Goal: Task Accomplishment & Management: Use online tool/utility

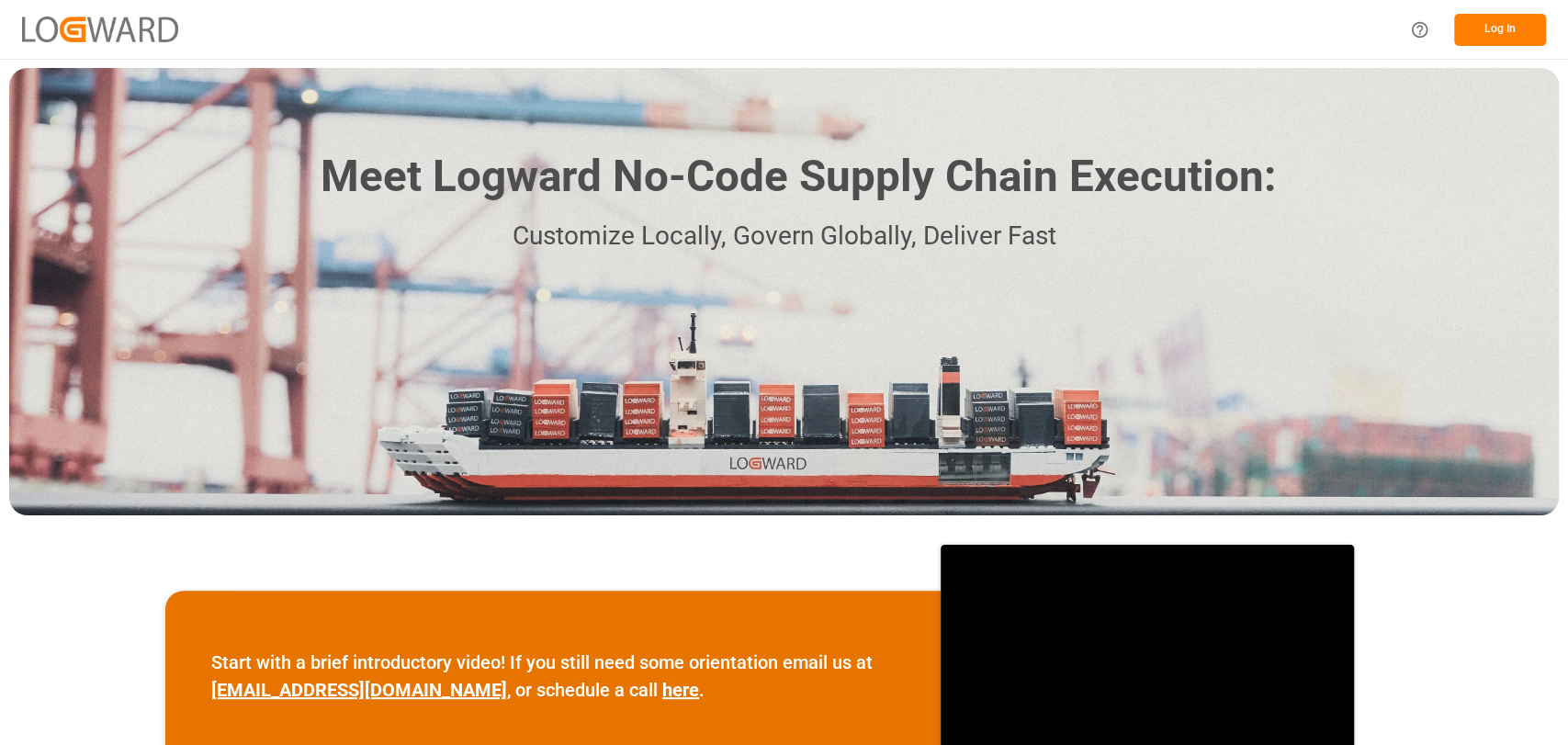
click at [1493, 32] on button "Log In" at bounding box center [1500, 30] width 92 height 32
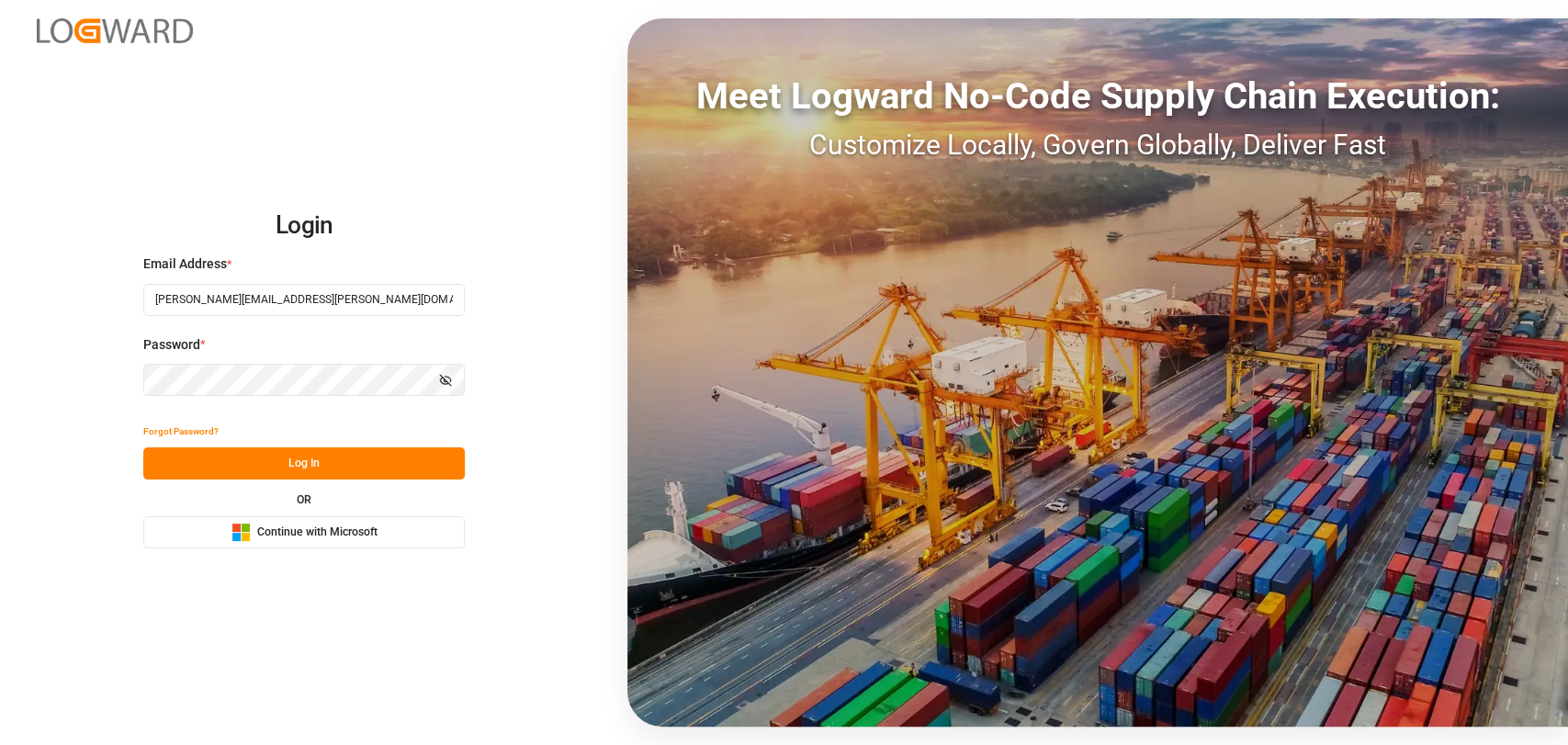
click at [306, 475] on button "Log In" at bounding box center [304, 463] width 322 height 32
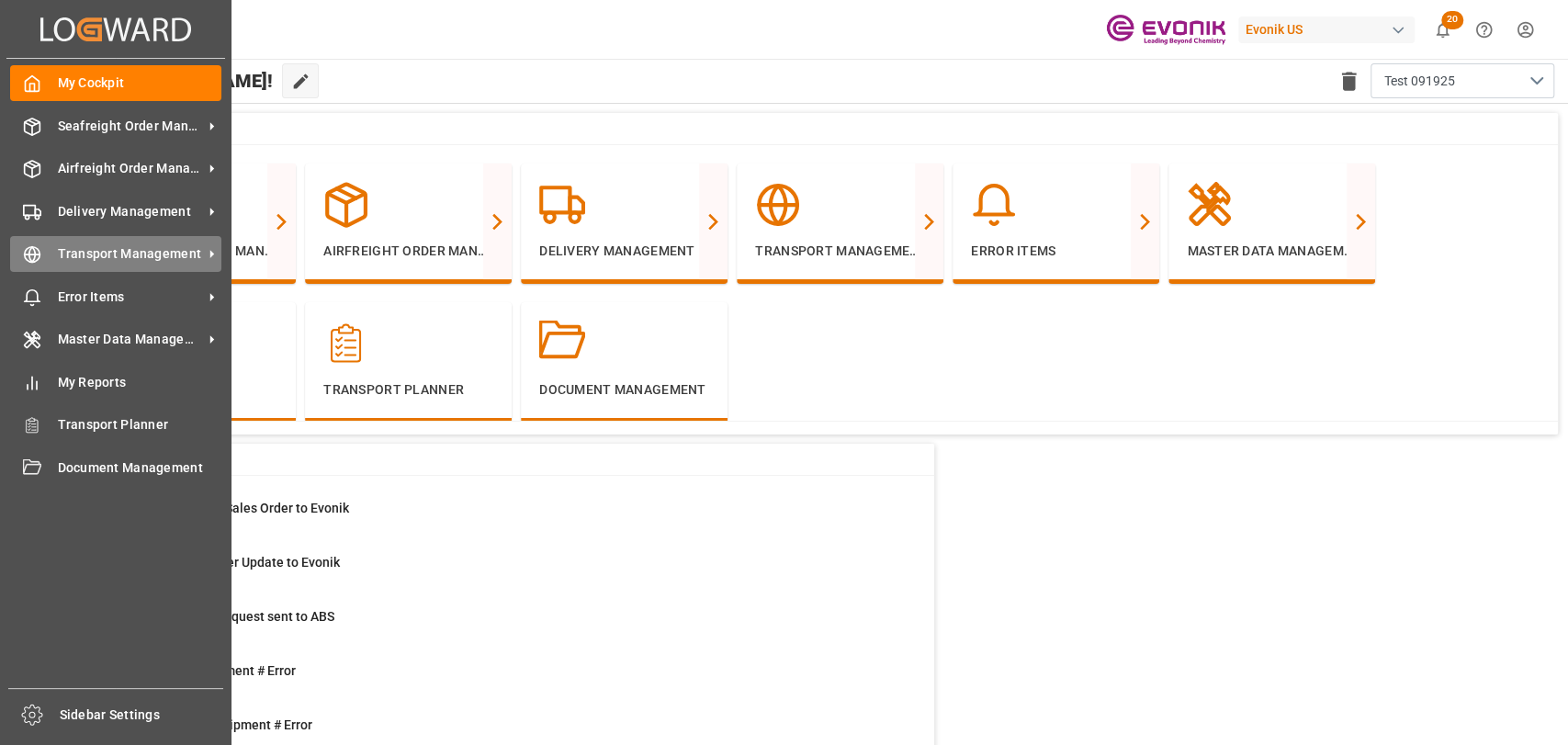
click at [59, 258] on span "Transport Management" at bounding box center [131, 254] width 145 height 19
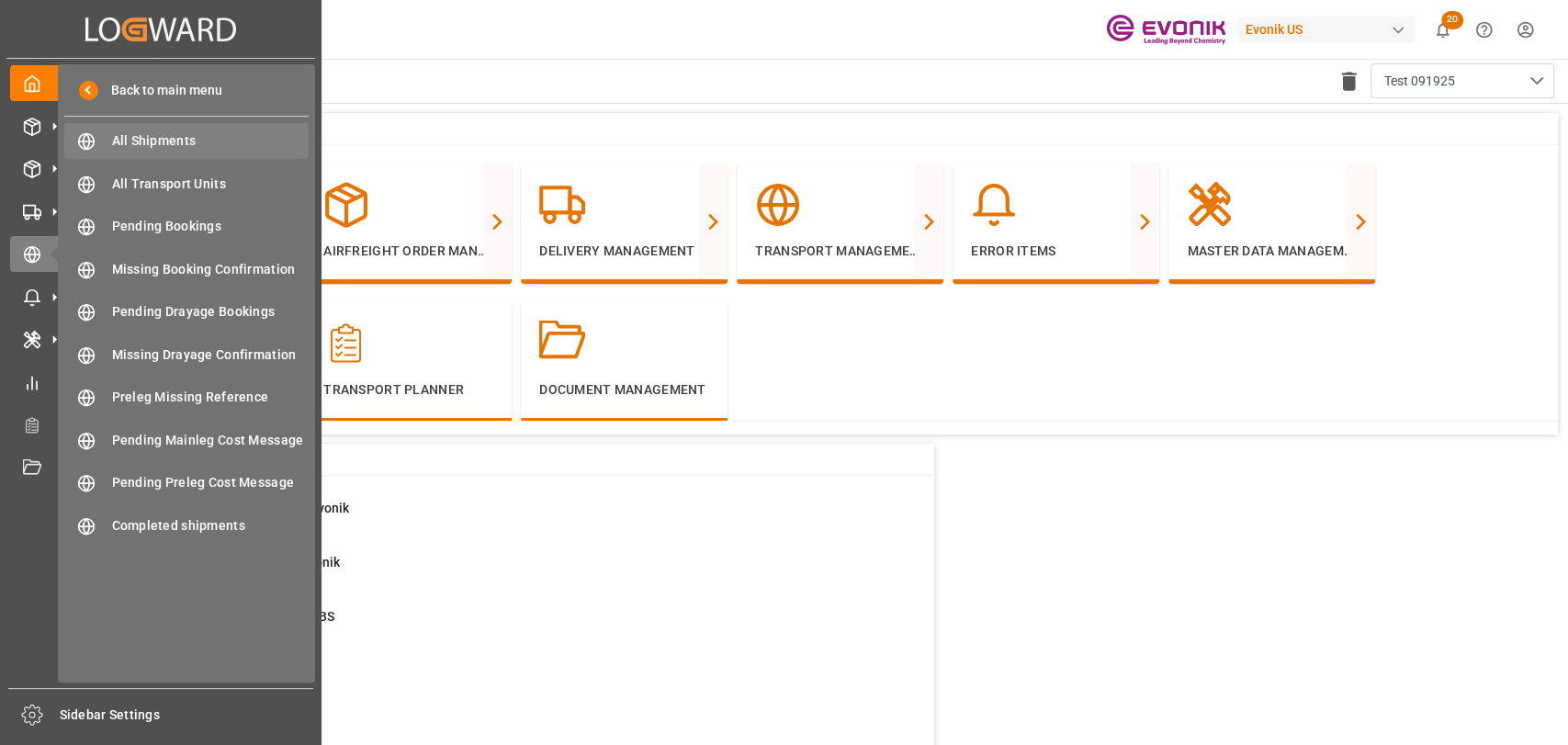
click at [184, 123] on div "All Shipments All Shipments" at bounding box center [186, 141] width 245 height 36
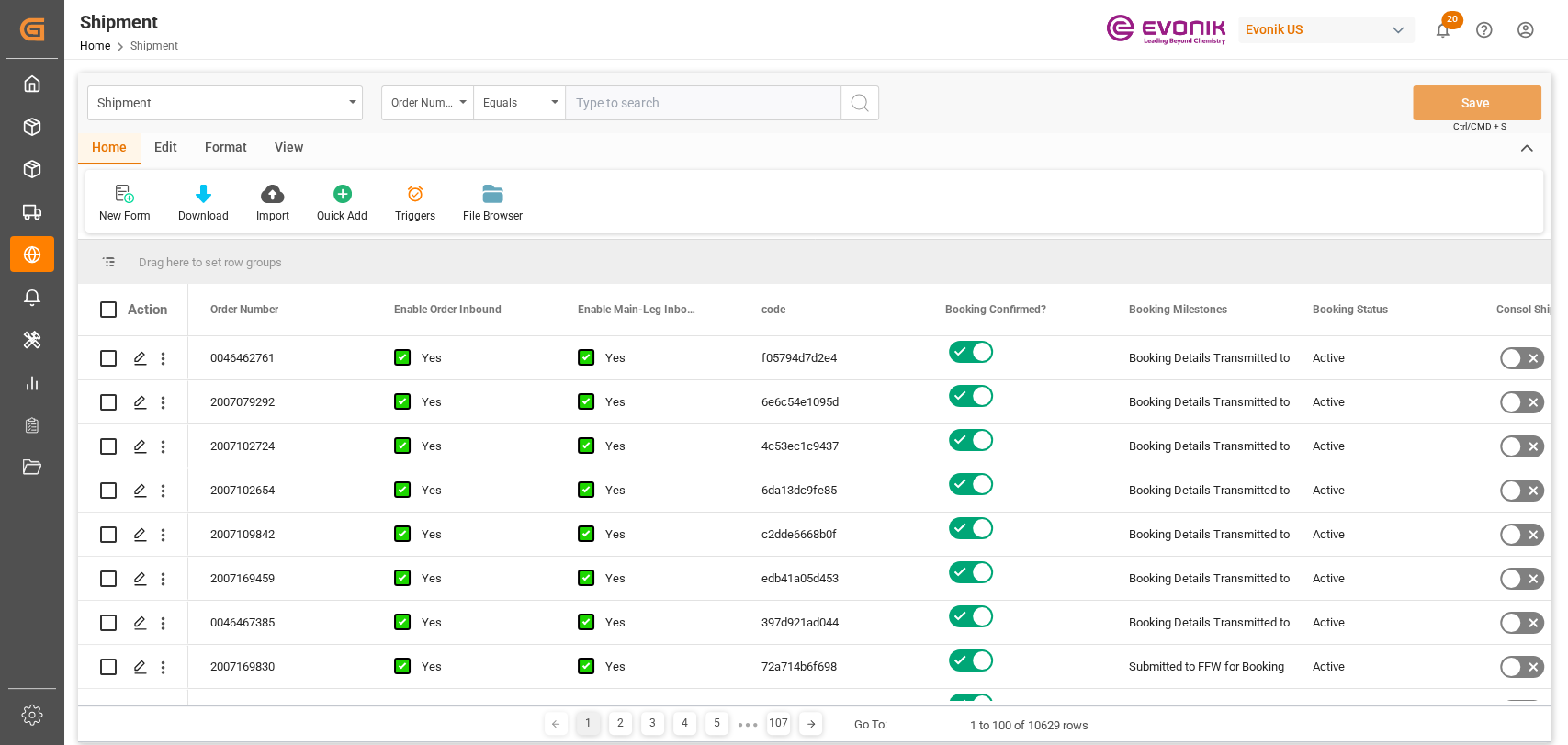
click at [233, 152] on div "Format" at bounding box center [226, 148] width 70 height 32
click at [121, 227] on div "Filter Rows Row Format" at bounding box center [814, 202] width 1458 height 63
click at [121, 220] on div "Filter Rows" at bounding box center [126, 215] width 54 height 16
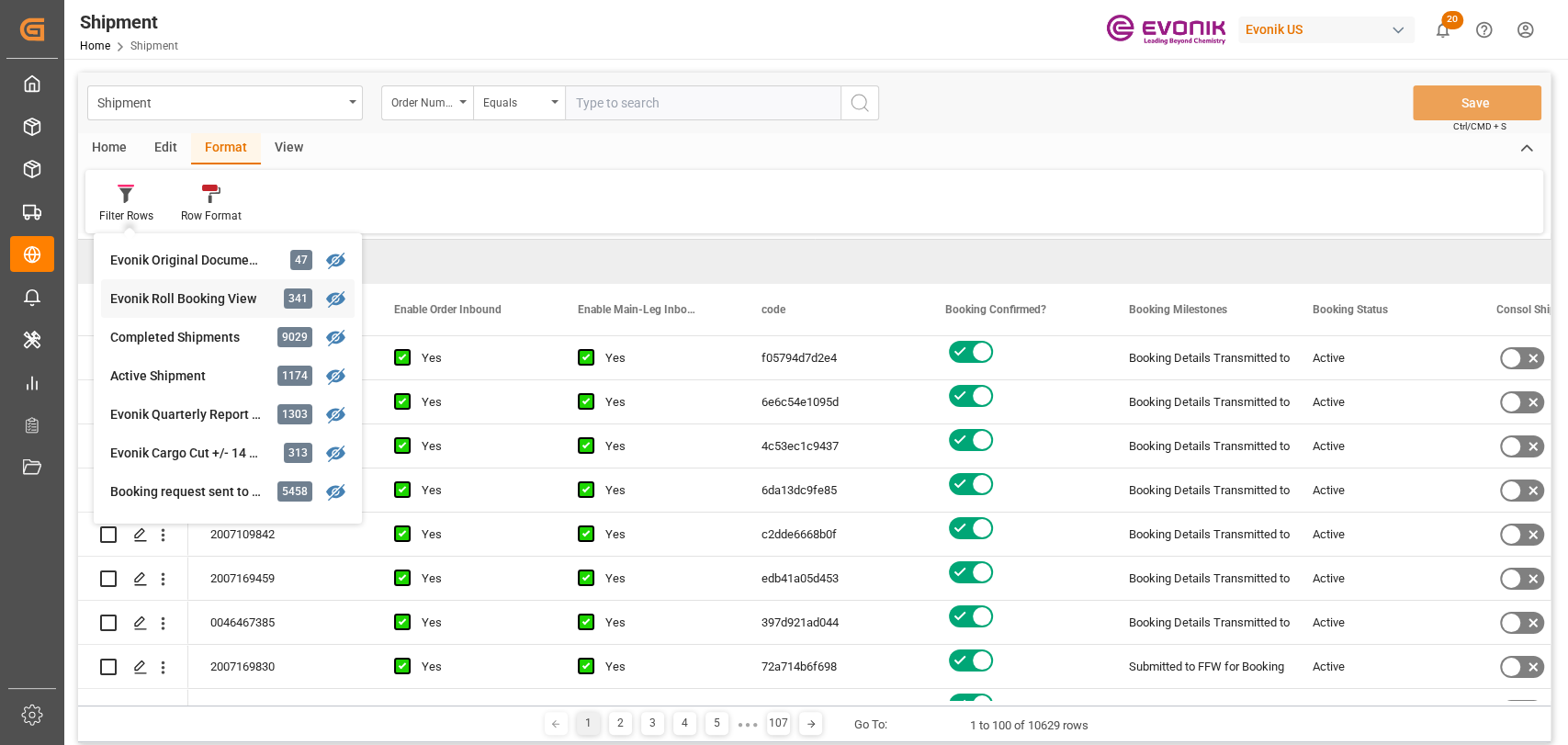
click at [161, 296] on div "Shipment Order Number Equals Save Ctrl/CMD + S Home Edit Format View Filter Row…" at bounding box center [814, 407] width 1472 height 670
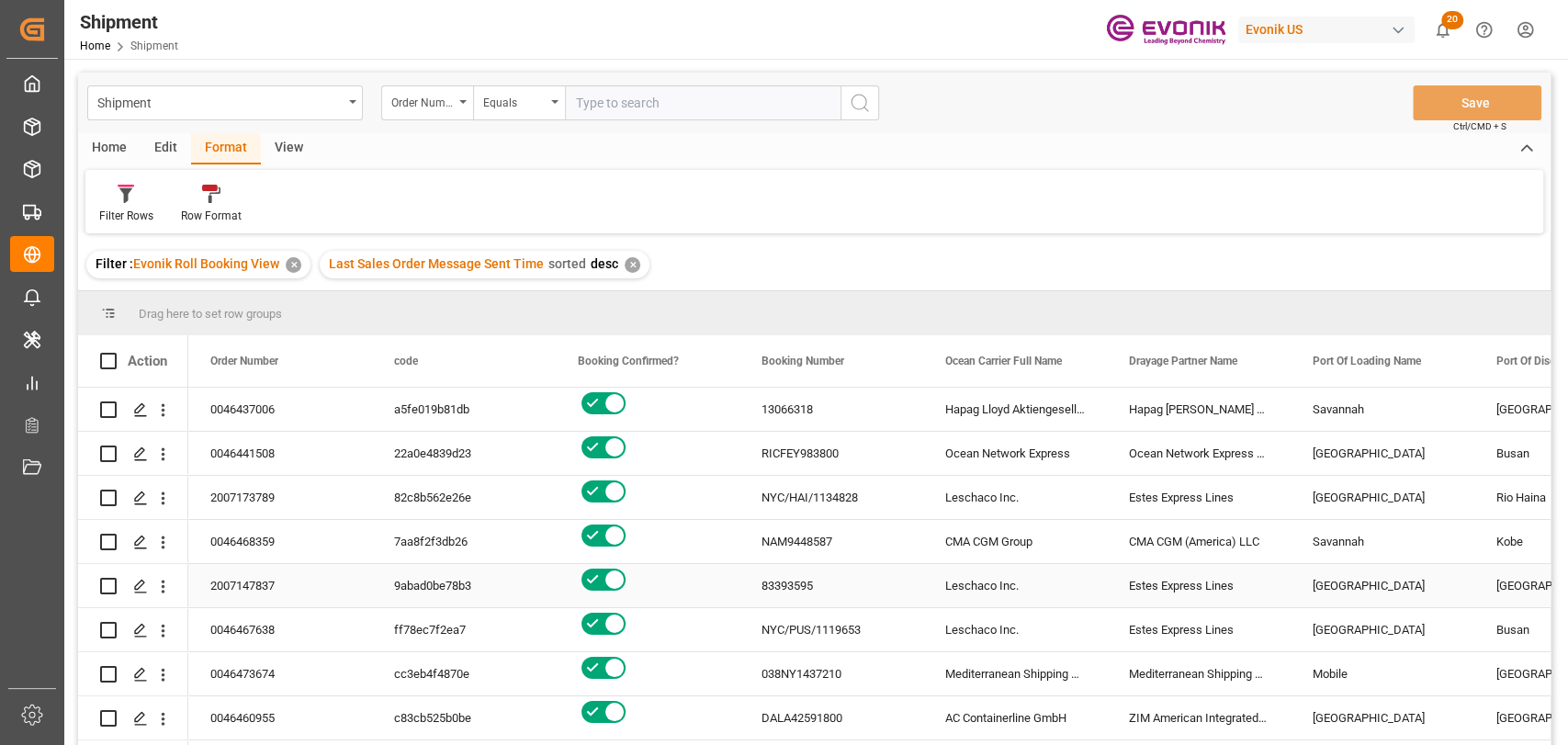
click at [1308, 572] on div "[GEOGRAPHIC_DATA]" at bounding box center [1383, 585] width 183 height 43
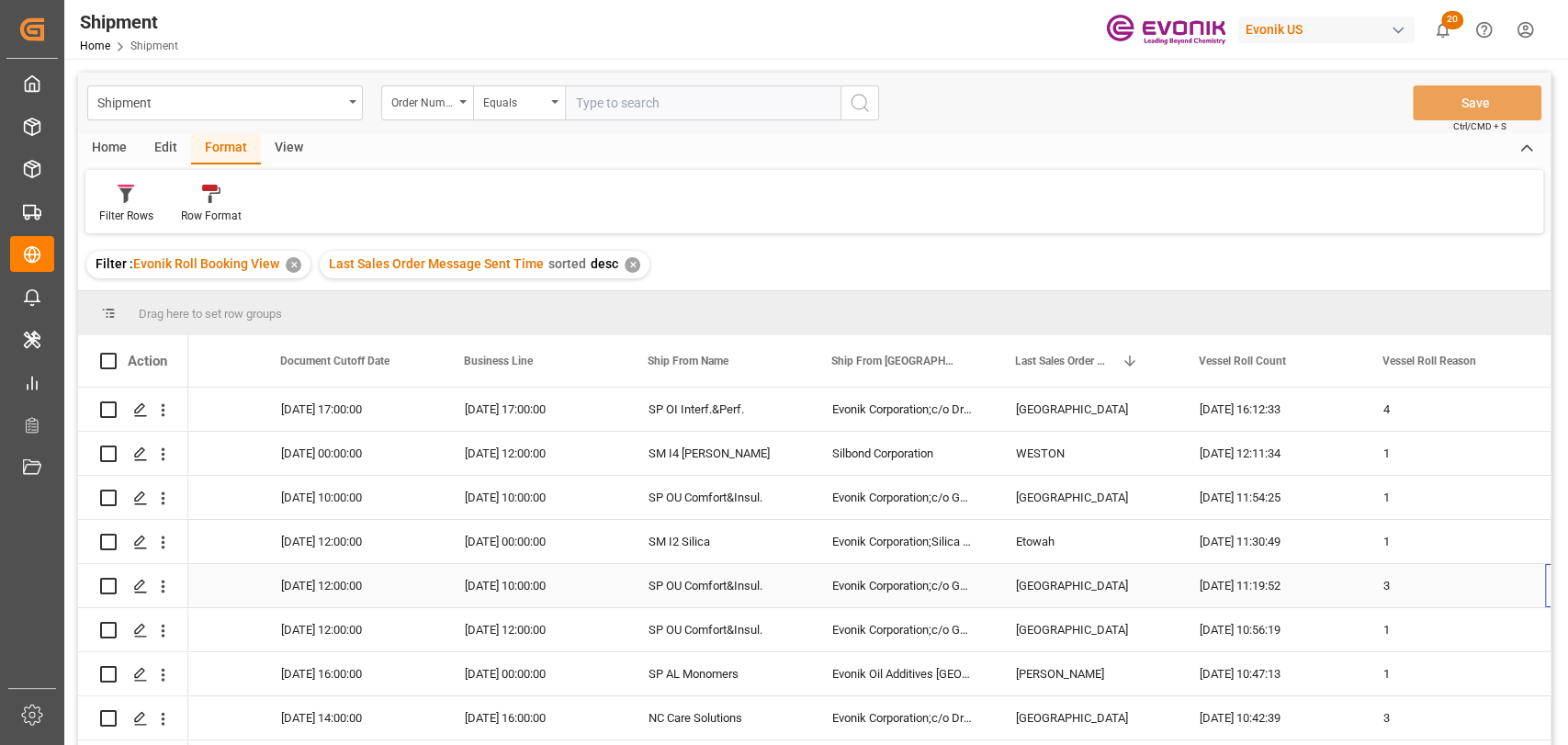
scroll to position [0, 2135]
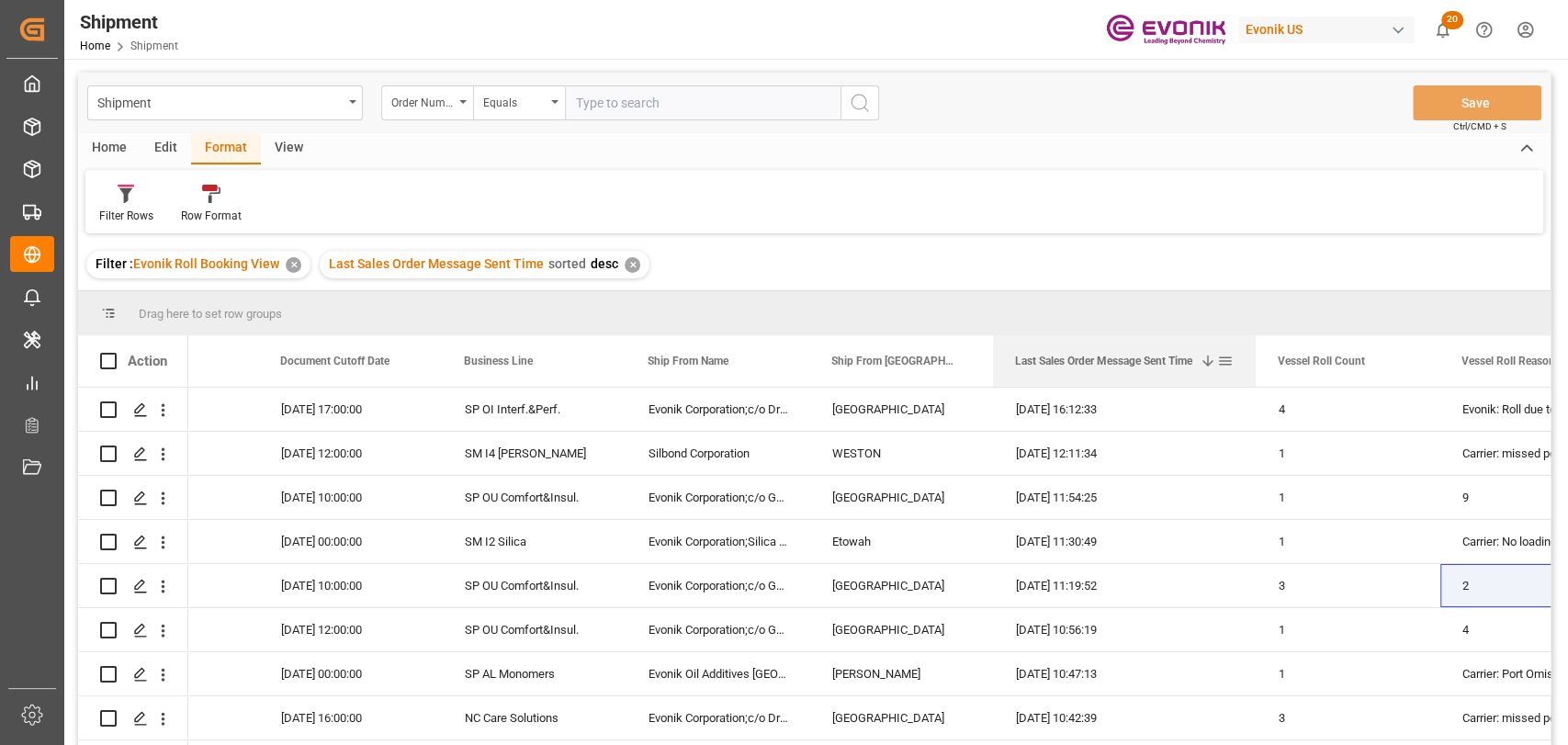
drag, startPoint x: 1175, startPoint y: 362, endPoint x: 44, endPoint y: 501, distance: 1139.5
click at [1253, 374] on div at bounding box center [1257, 361] width 8 height 52
